Goal: Navigation & Orientation: Understand site structure

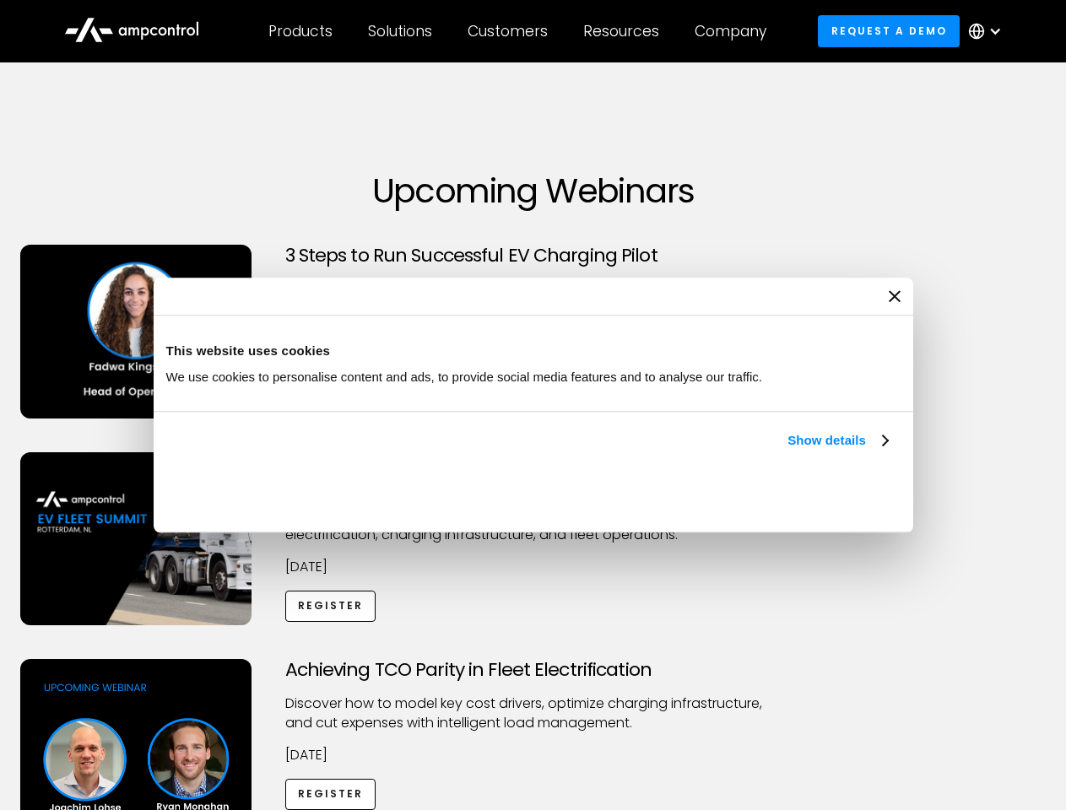
click at [788, 451] on link "Show details" at bounding box center [838, 441] width 100 height 20
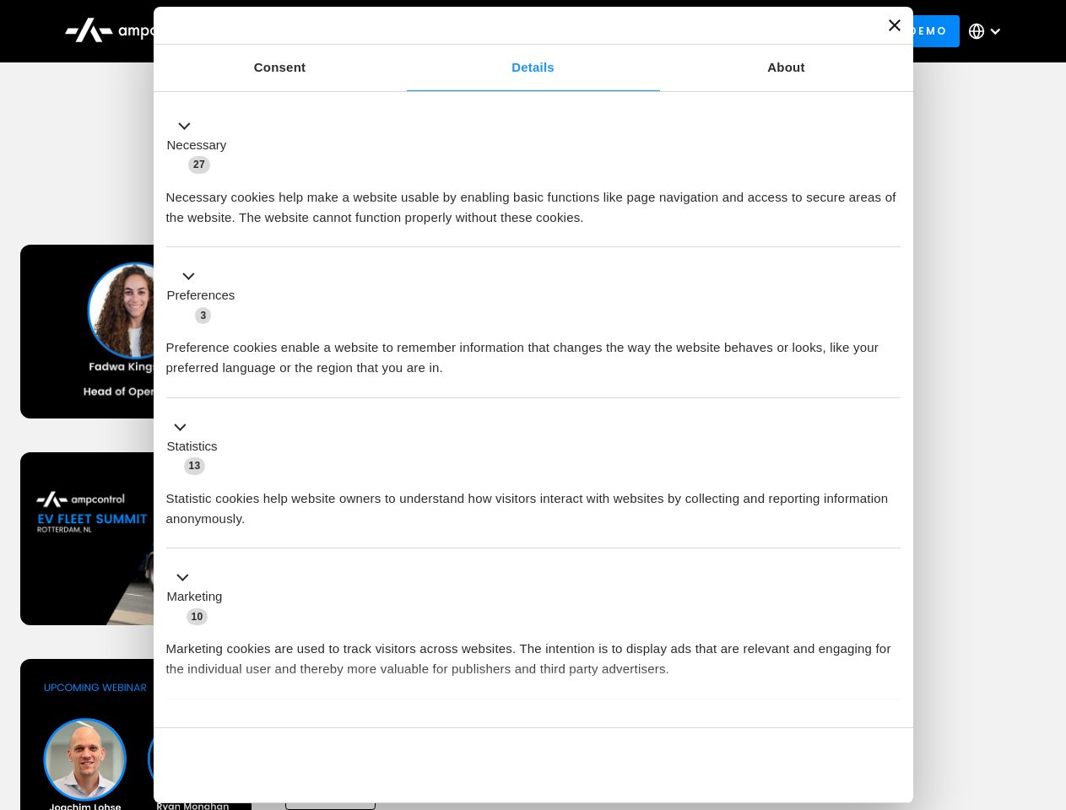
click at [890, 228] on div "Necessary cookies help make a website usable by enabling basic functions like p…" at bounding box center [533, 201] width 734 height 53
click at [1048, 680] on div "Achieving TCO Parity in Fleet Electrification Discover how to model key cost dr…" at bounding box center [533, 791] width 1060 height 265
click at [519, 31] on div "Customers" at bounding box center [508, 31] width 80 height 19
click at [300, 31] on div "Products" at bounding box center [300, 31] width 64 height 19
click at [401, 31] on div "Solutions" at bounding box center [400, 31] width 64 height 19
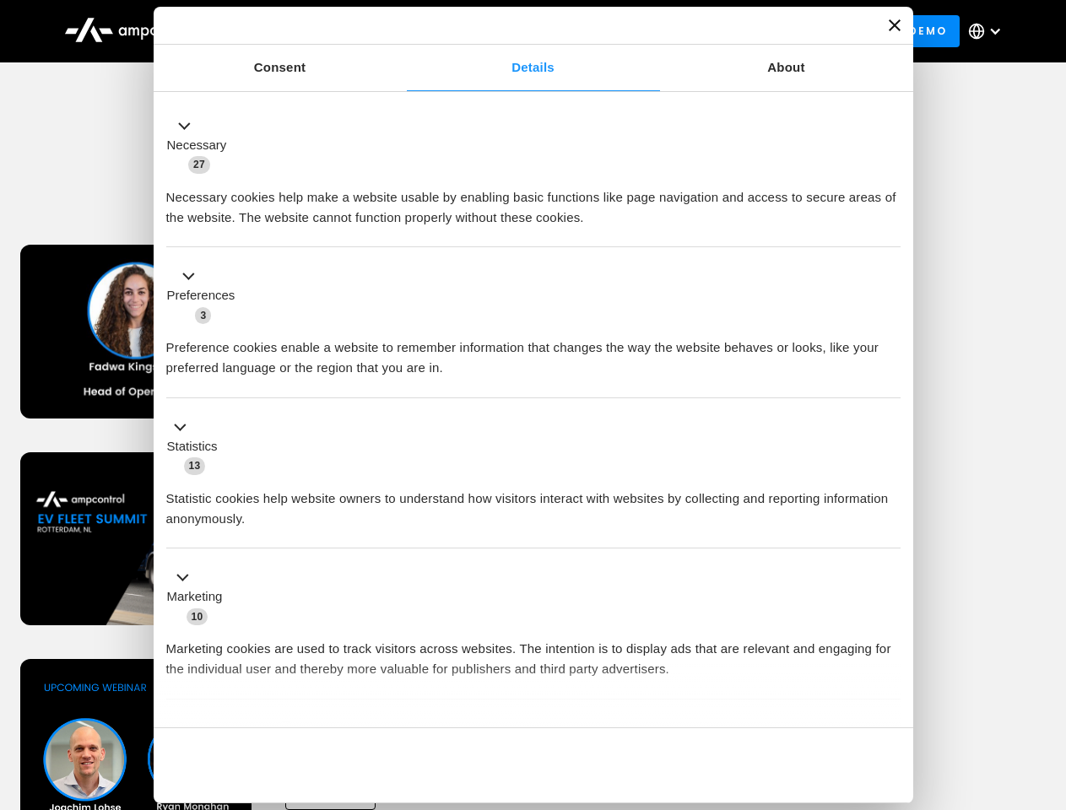
click at [511, 31] on div "Customers" at bounding box center [508, 31] width 80 height 19
click at [625, 31] on div "Resources" at bounding box center [621, 31] width 76 height 19
click at [736, 31] on div "Company" at bounding box center [731, 31] width 72 height 19
